Goal: Information Seeking & Learning: Learn about a topic

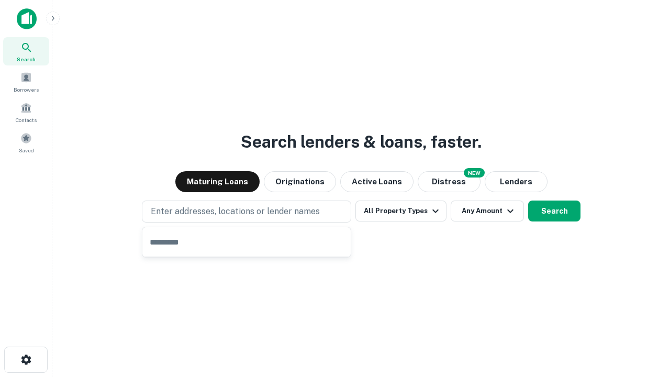
type input "**********"
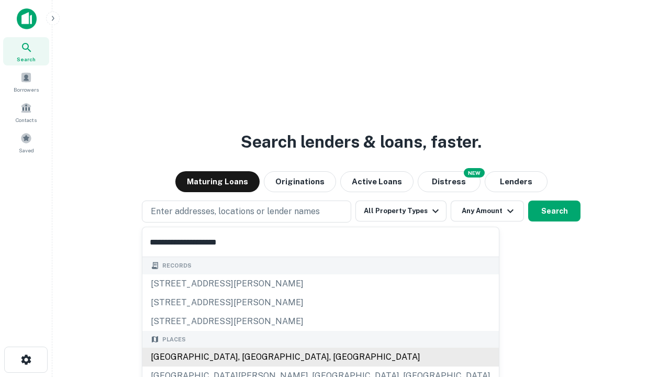
click at [250, 357] on div "[GEOGRAPHIC_DATA], [GEOGRAPHIC_DATA], [GEOGRAPHIC_DATA]" at bounding box center [320, 356] width 356 height 19
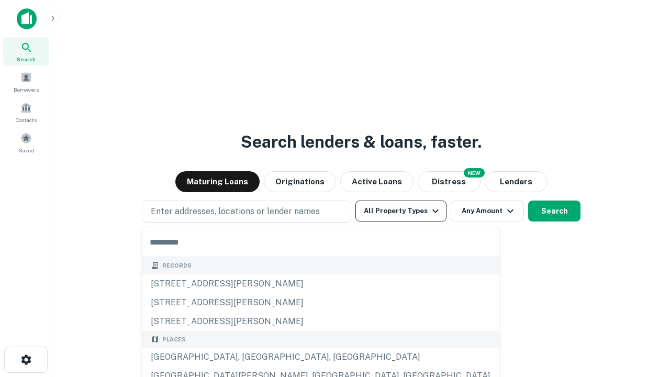
click at [401, 211] on button "All Property Types" at bounding box center [400, 210] width 91 height 21
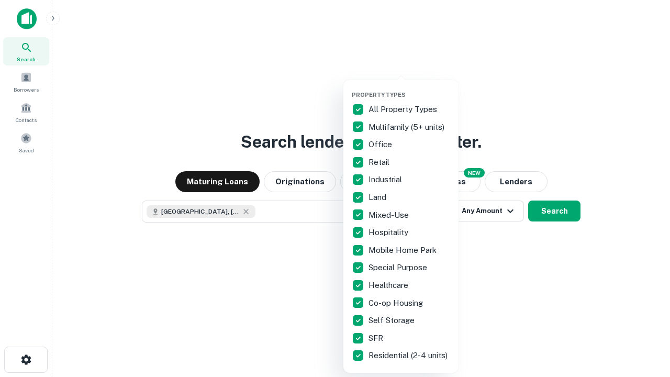
click at [409, 88] on button "button" at bounding box center [409, 88] width 115 height 1
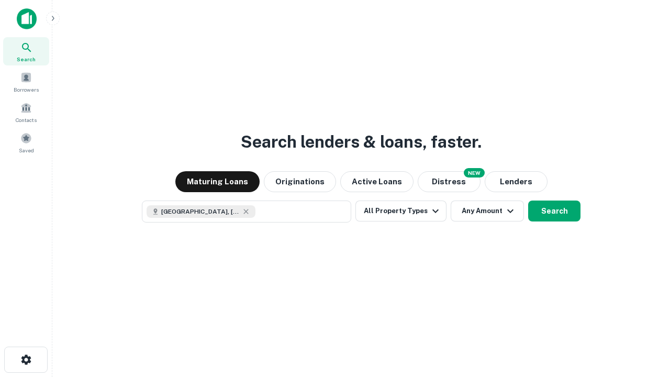
scroll to position [17, 0]
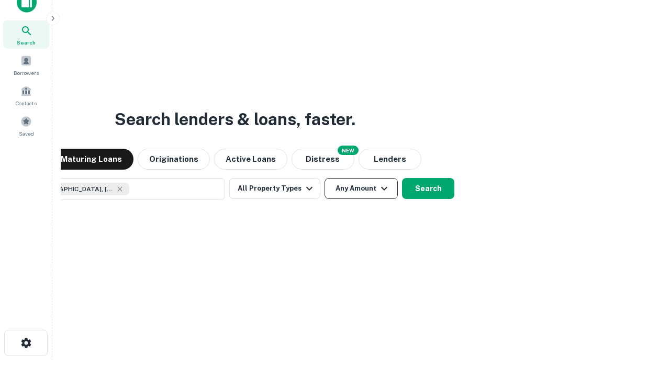
click at [324, 178] on button "Any Amount" at bounding box center [360, 188] width 73 height 21
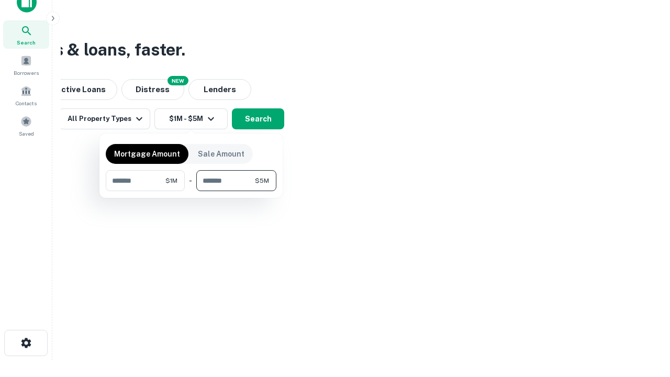
type input "*******"
click at [191, 191] on button "button" at bounding box center [191, 191] width 171 height 1
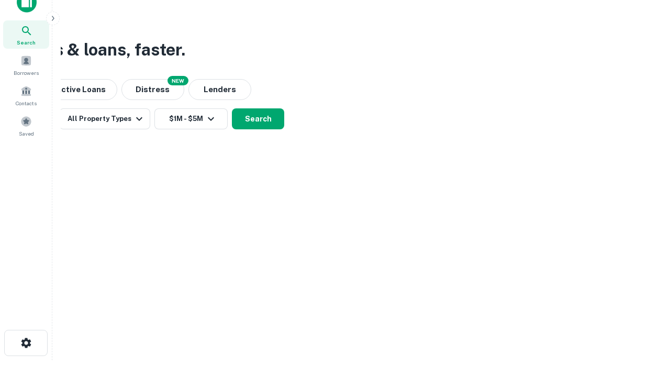
scroll to position [17, 0]
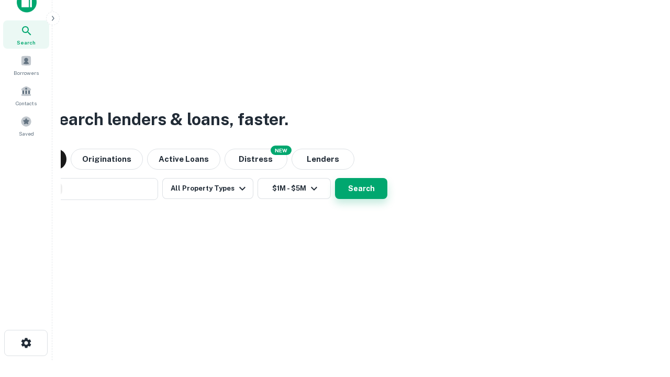
click at [335, 178] on button "Search" at bounding box center [361, 188] width 52 height 21
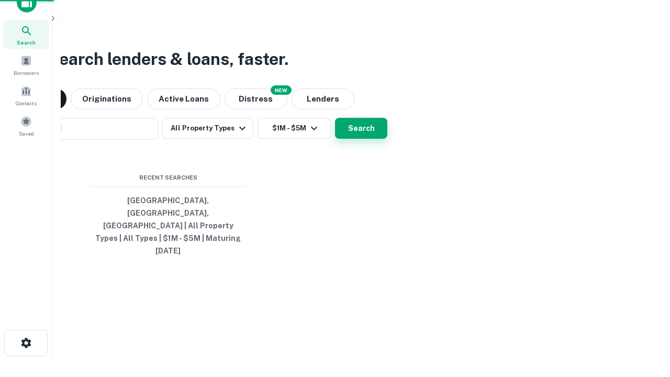
scroll to position [28, 296]
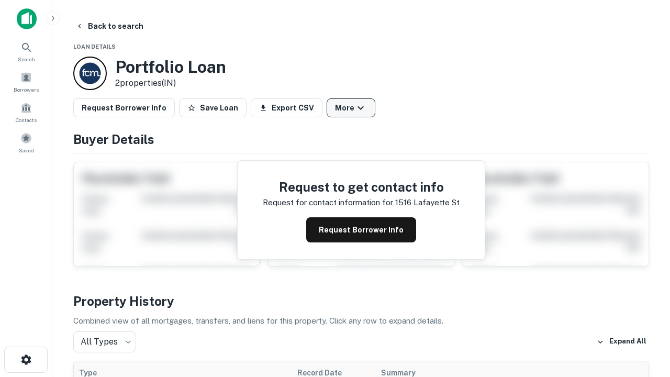
click at [351, 108] on button "More" at bounding box center [351, 107] width 49 height 19
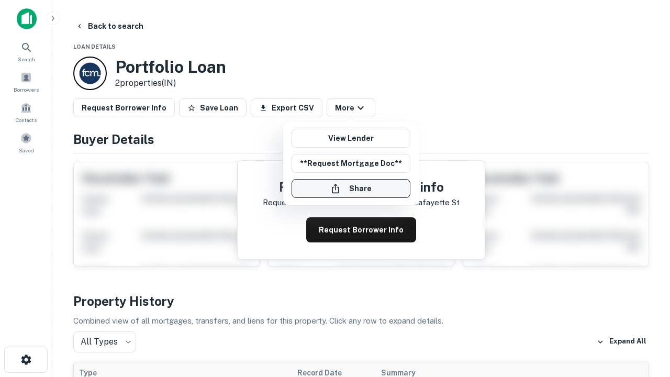
click at [351, 188] on button "Share" at bounding box center [350, 188] width 119 height 19
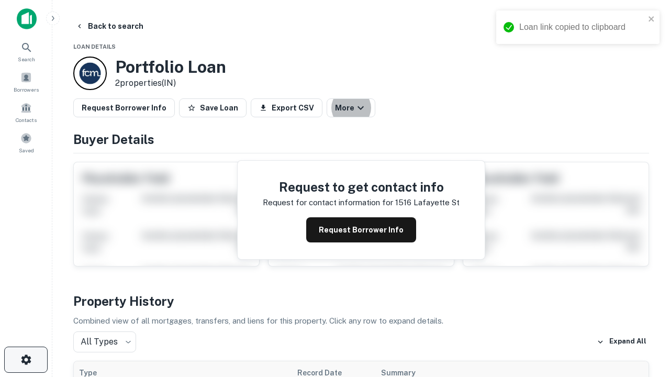
click at [26, 360] on icon "button" at bounding box center [26, 359] width 13 height 13
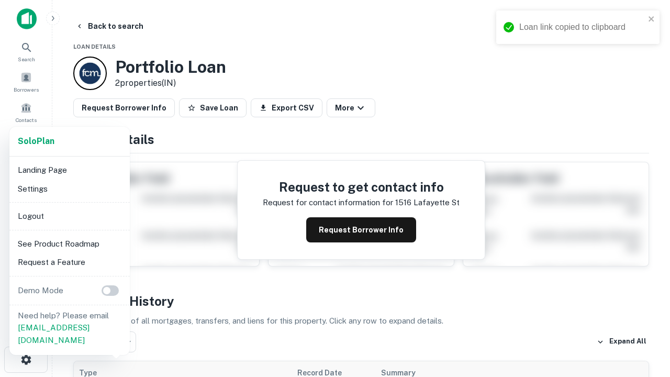
click at [69, 216] on li "Logout" at bounding box center [70, 216] width 112 height 19
